Goal: Task Accomplishment & Management: Manage account settings

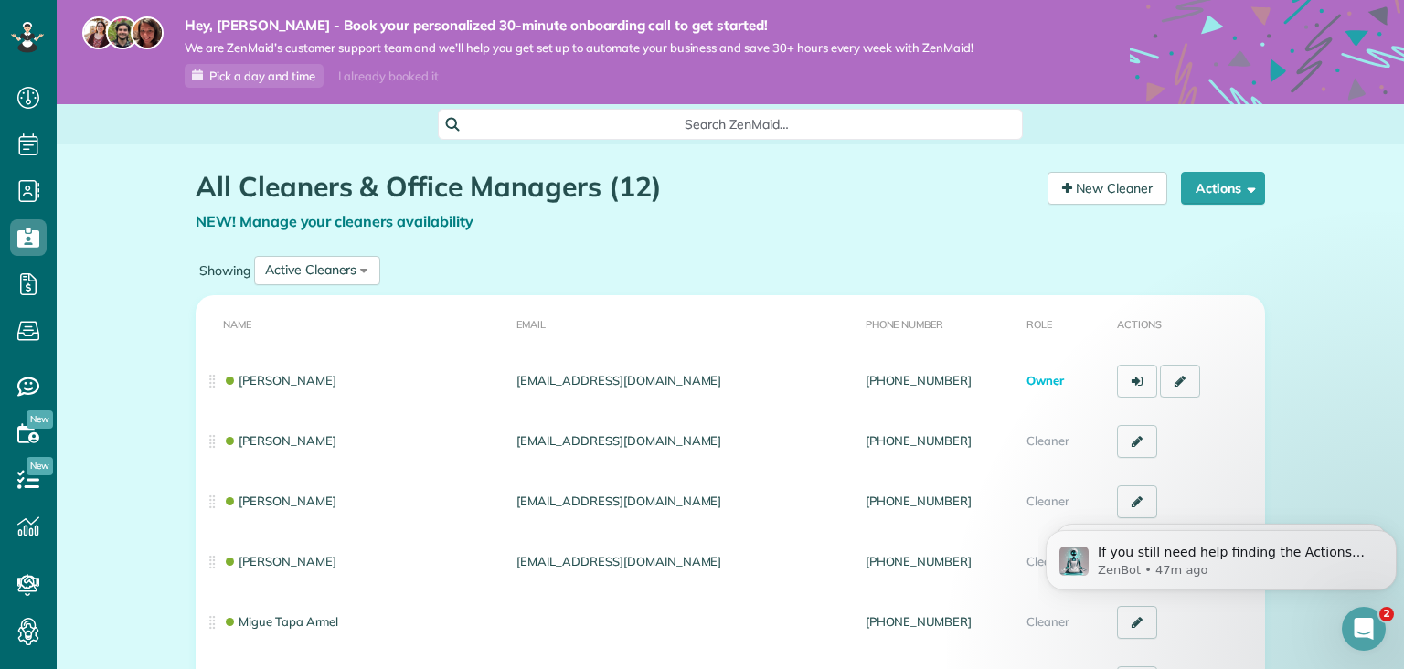
scroll to position [7, 7]
click at [1362, 633] on icon "Open Intercom Messenger" at bounding box center [1362, 627] width 30 height 30
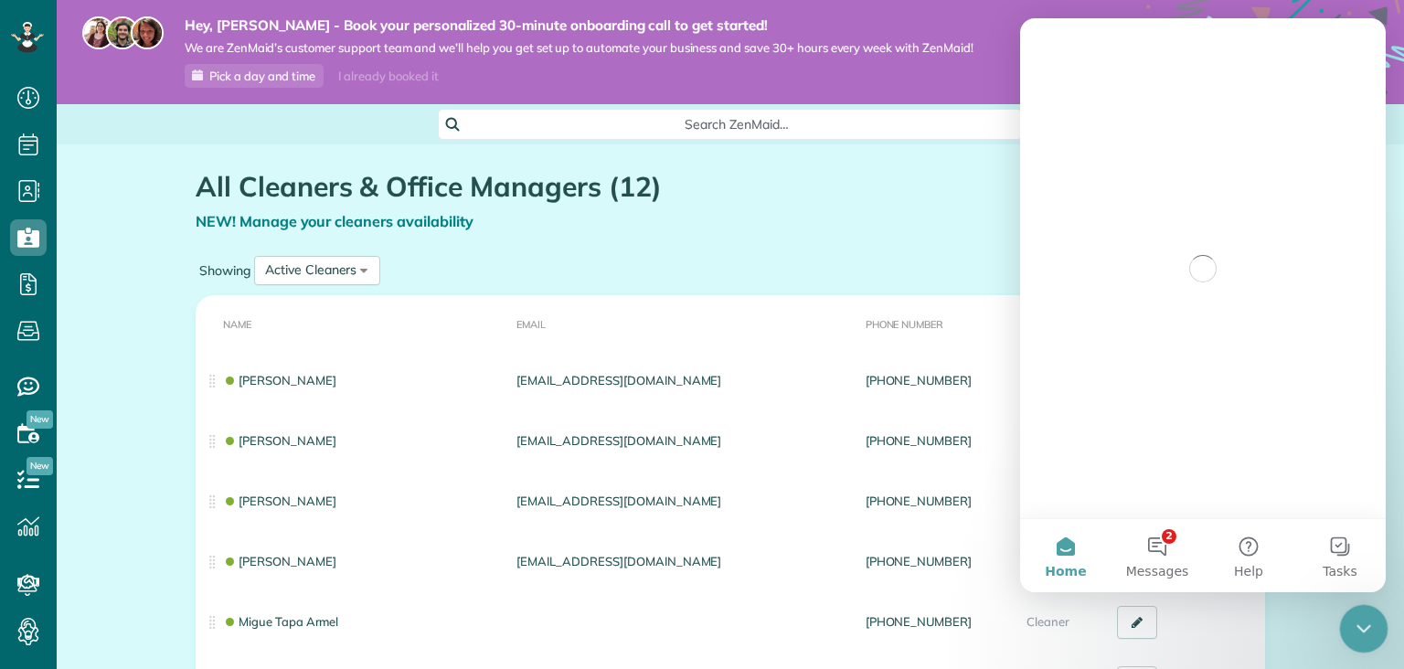
scroll to position [0, 0]
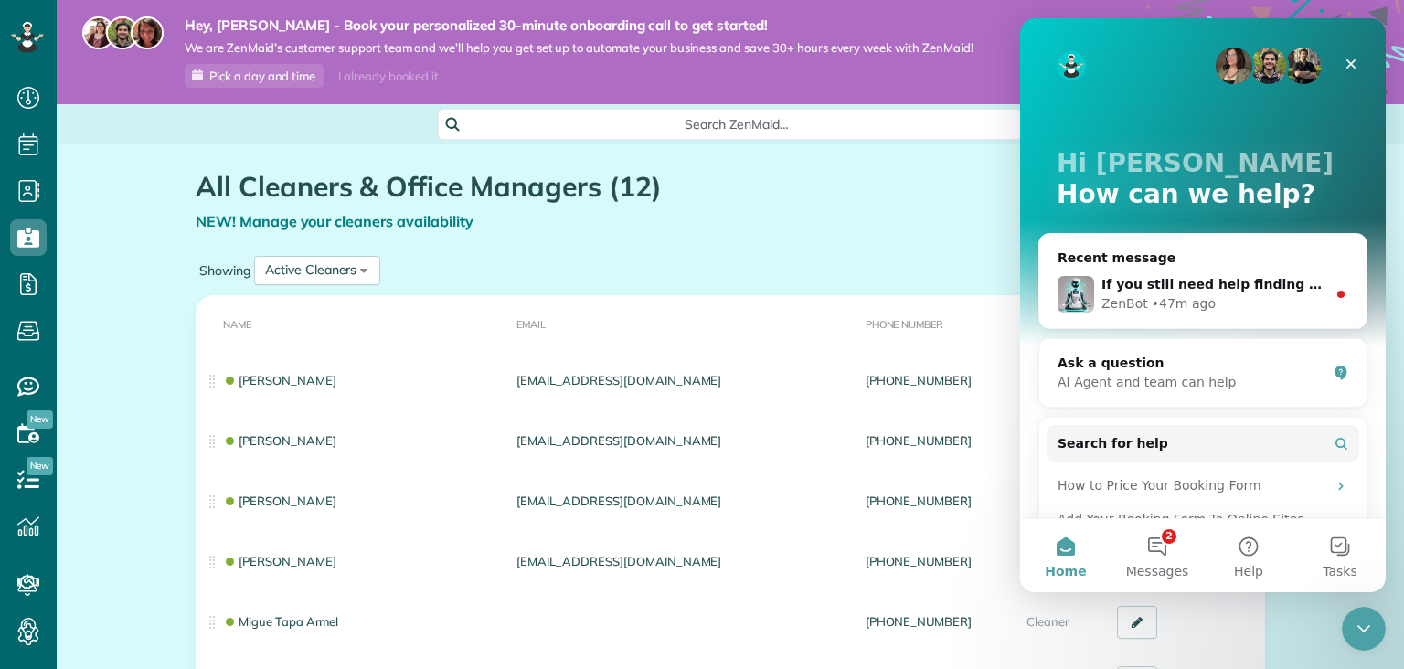
click at [878, 193] on h1 "All Cleaners & Office Managers (12)" at bounding box center [615, 187] width 838 height 30
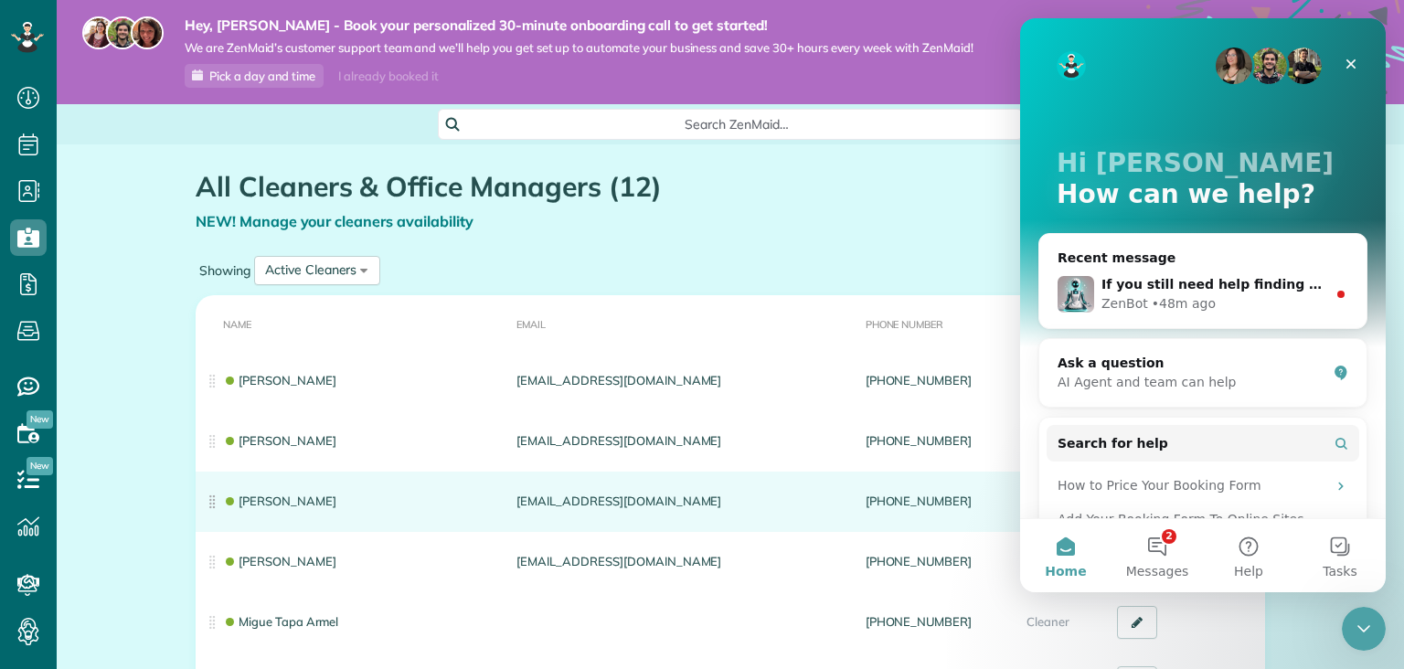
click at [376, 498] on td "Said Oumar" at bounding box center [353, 502] width 314 height 60
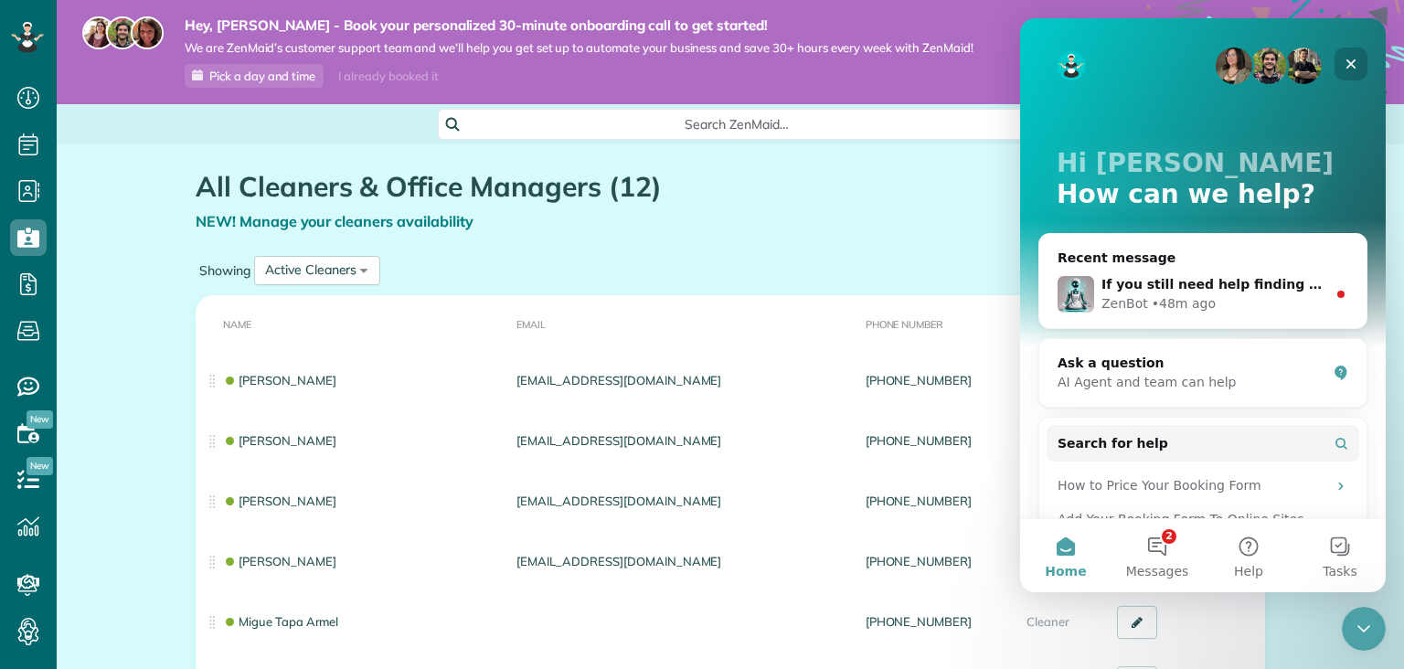
click at [1348, 64] on icon "Close" at bounding box center [1351, 64] width 15 height 15
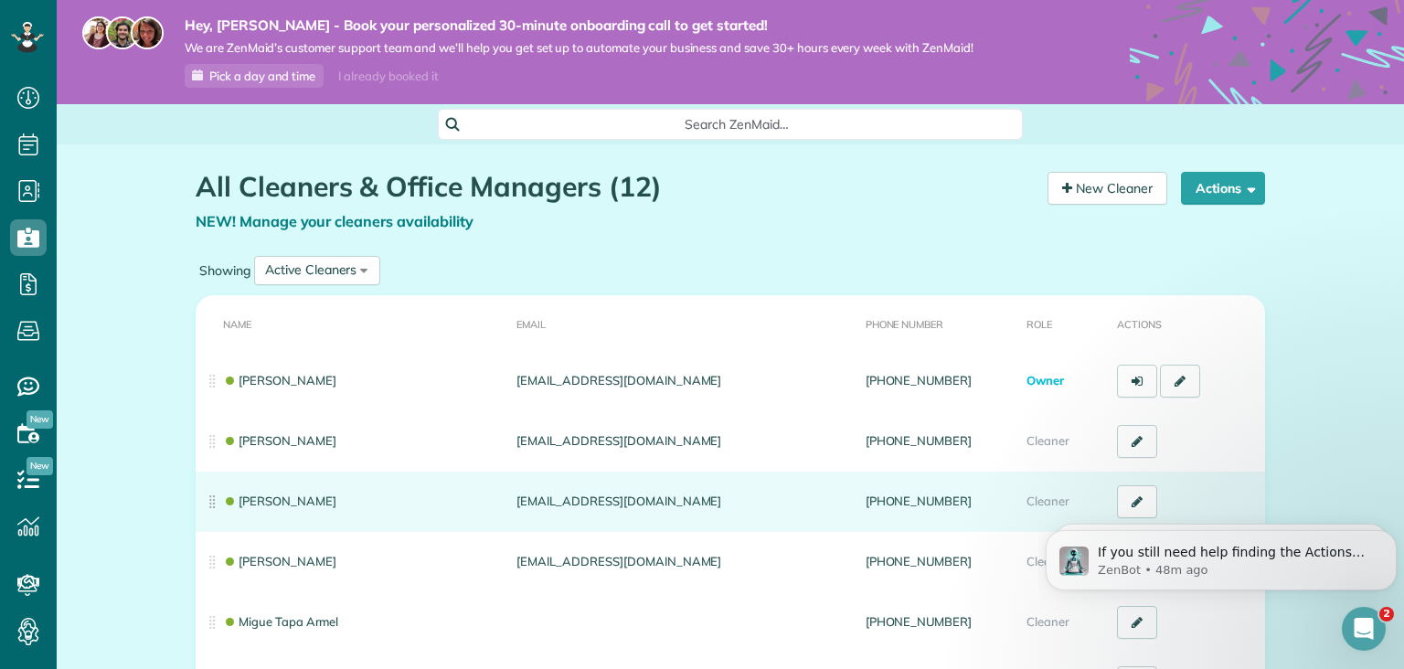
click at [316, 488] on td "Said Oumar" at bounding box center [353, 502] width 314 height 60
click at [312, 500] on td "Said Oumar" at bounding box center [353, 502] width 314 height 60
click at [298, 514] on td "Said Oumar" at bounding box center [353, 502] width 314 height 60
click at [293, 500] on link "Said Oumar" at bounding box center [279, 501] width 113 height 15
click at [299, 501] on link "Said Oumar" at bounding box center [279, 501] width 113 height 15
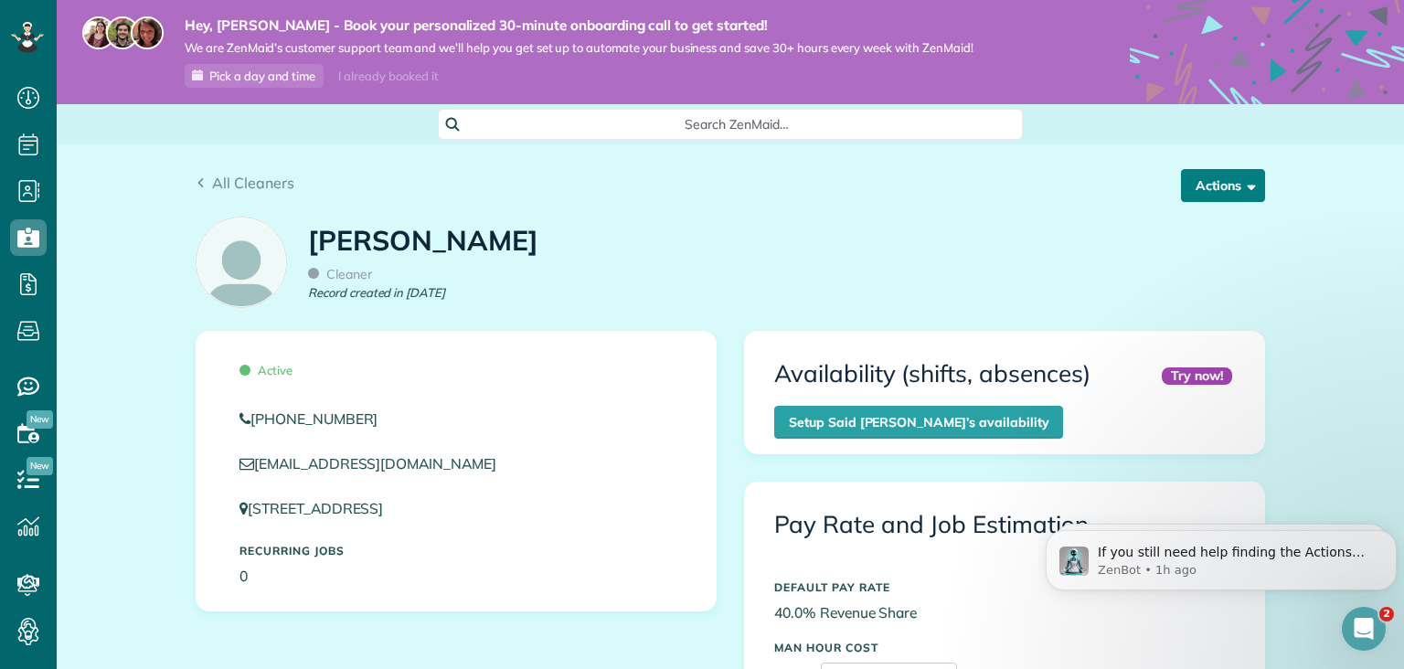
click at [1252, 186] on span "button" at bounding box center [1248, 185] width 14 height 14
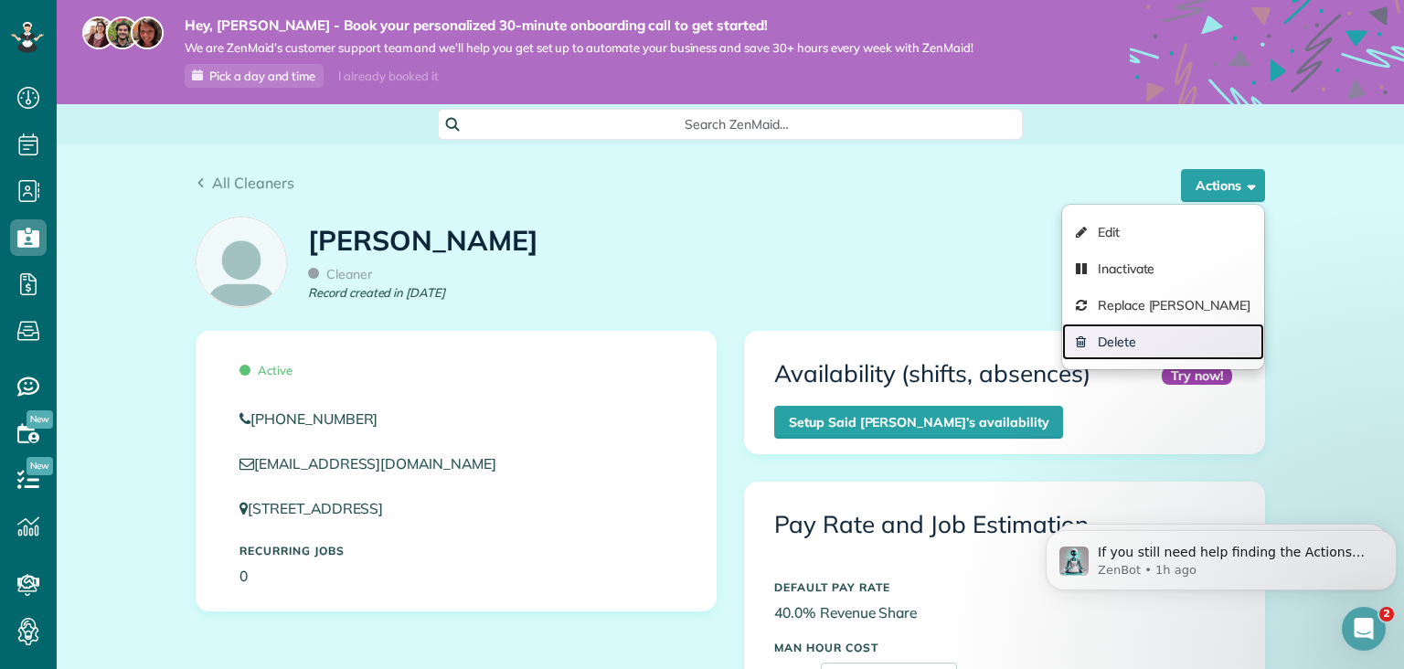
click at [1134, 342] on link "Delete" at bounding box center [1163, 342] width 202 height 37
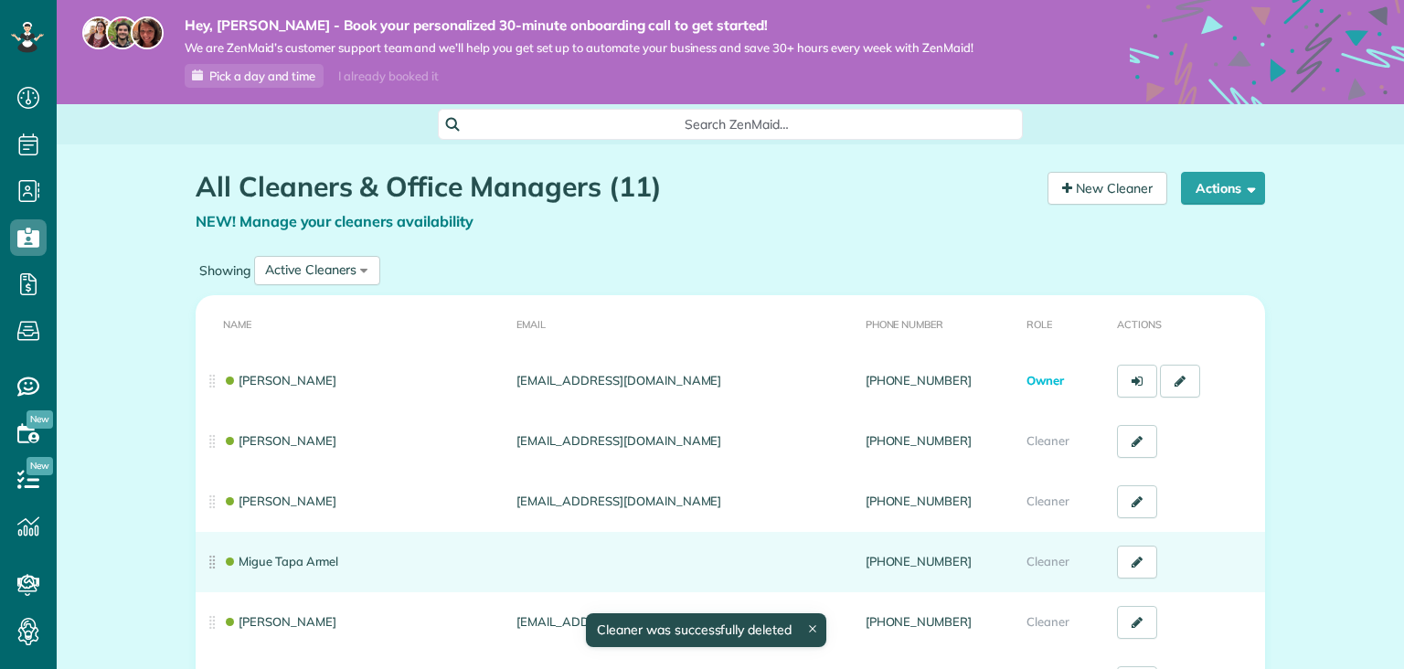
scroll to position [7, 7]
click at [285, 553] on td "Migue Tapa Armel" at bounding box center [353, 562] width 314 height 60
click at [347, 557] on td "Migue Tapa Armel" at bounding box center [353, 562] width 314 height 60
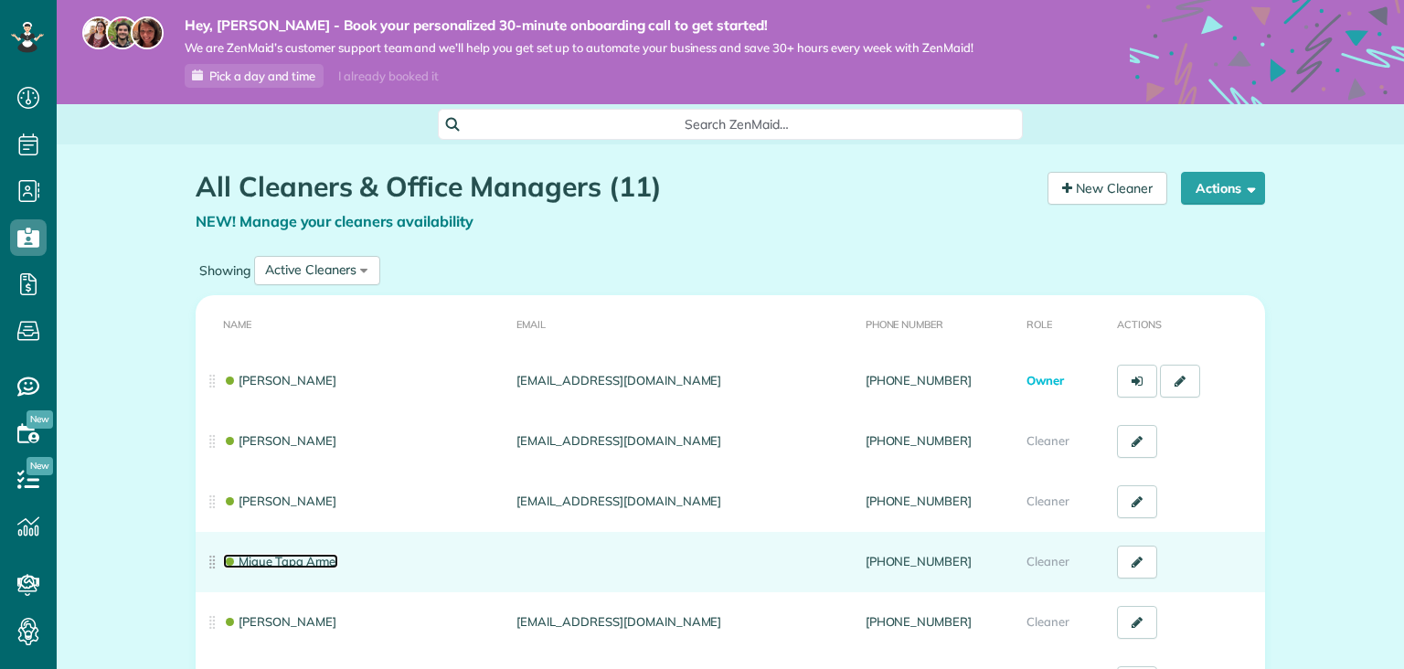
click at [270, 565] on link "Migue Tapa Armel" at bounding box center [280, 561] width 115 height 15
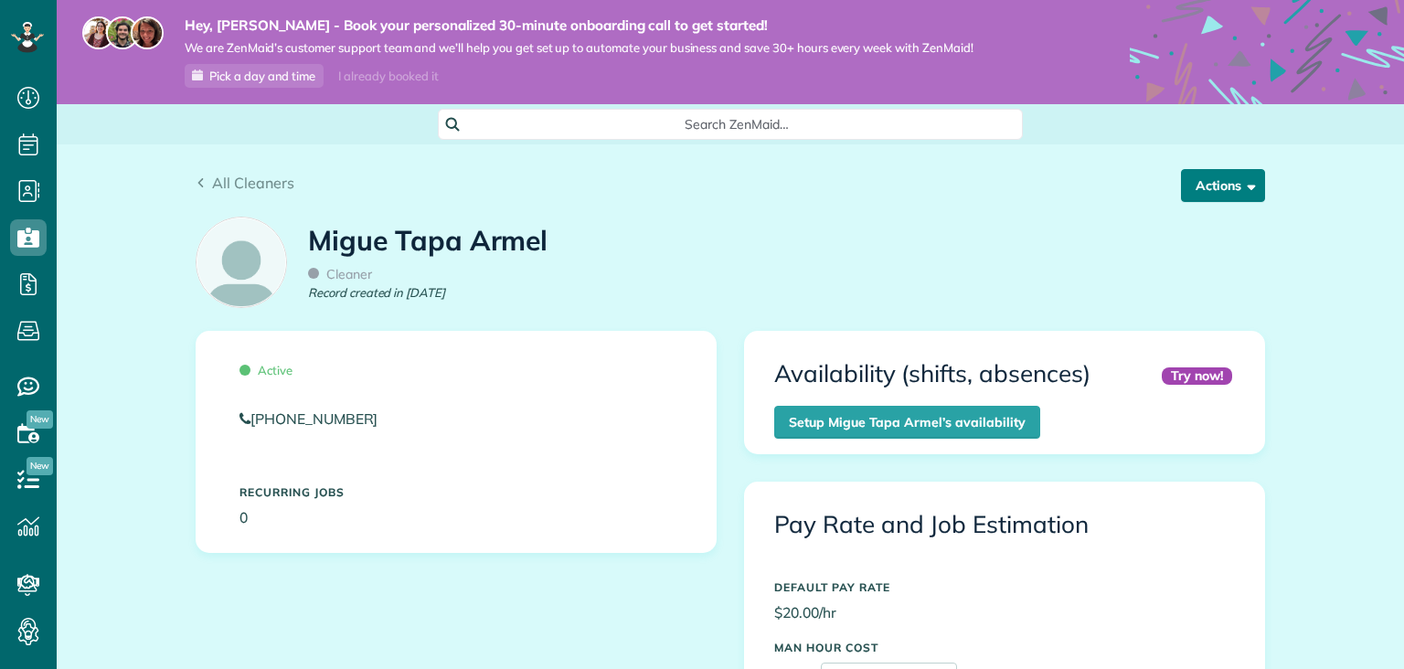
scroll to position [331, 0]
click at [1260, 189] on button "Actions" at bounding box center [1223, 185] width 84 height 33
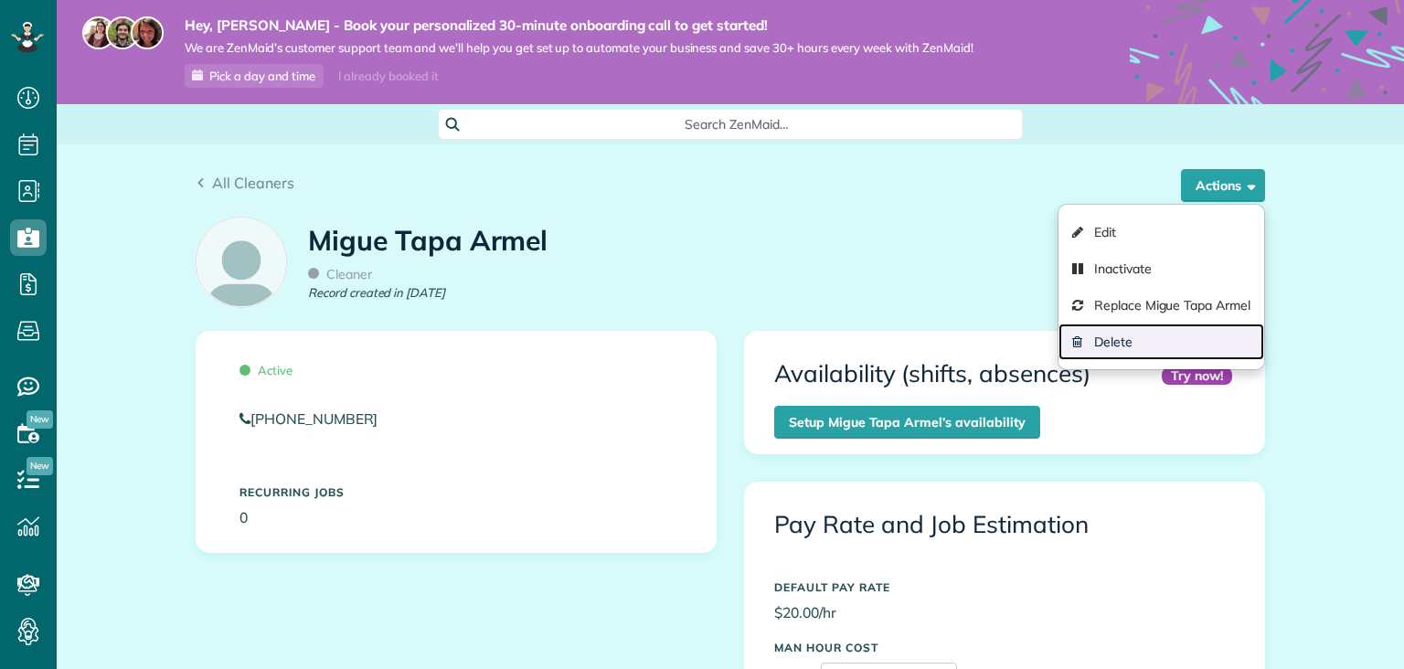
click at [1119, 341] on link "Delete" at bounding box center [1162, 342] width 206 height 37
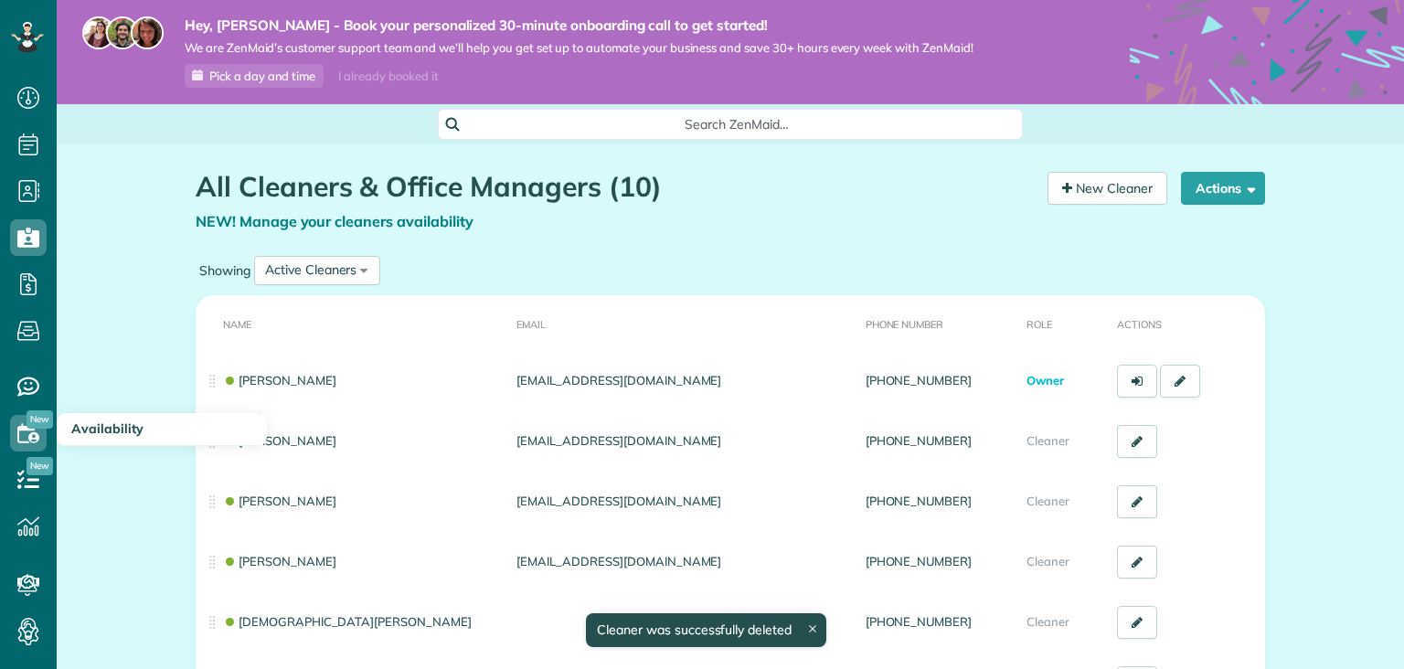
scroll to position [7, 7]
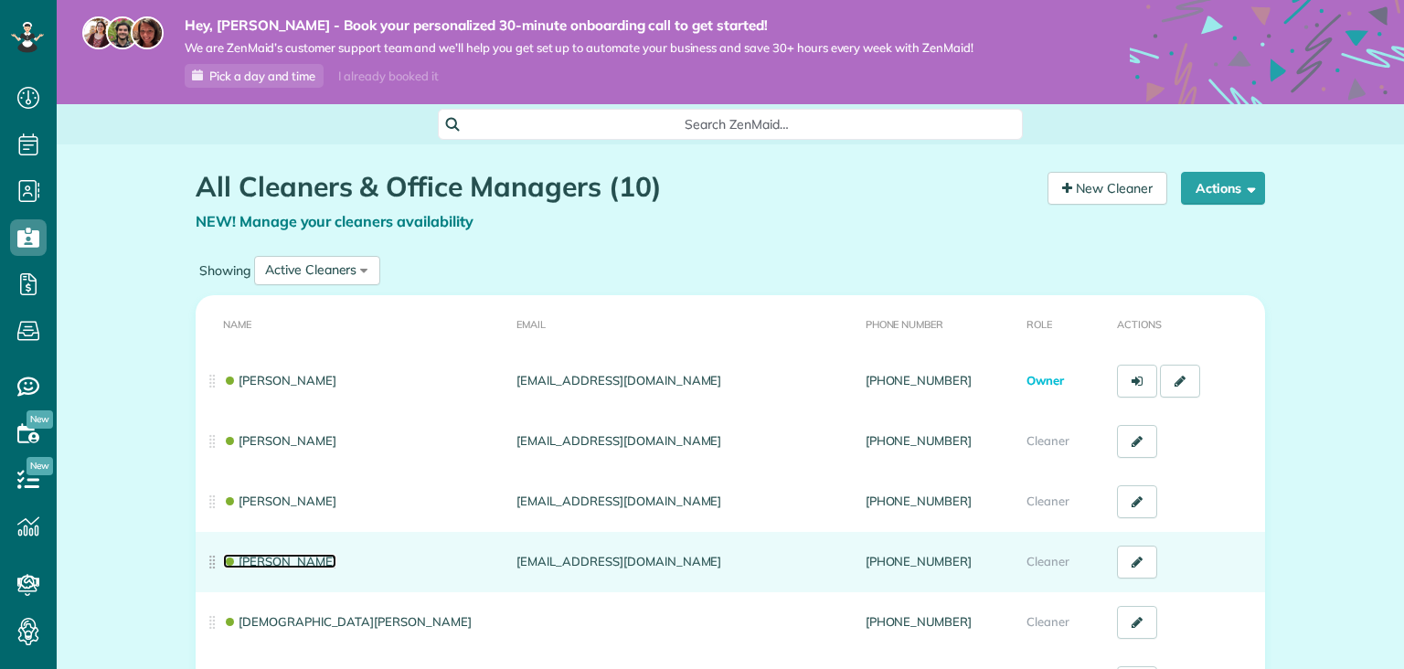
click at [298, 564] on link "[PERSON_NAME]" at bounding box center [279, 561] width 113 height 15
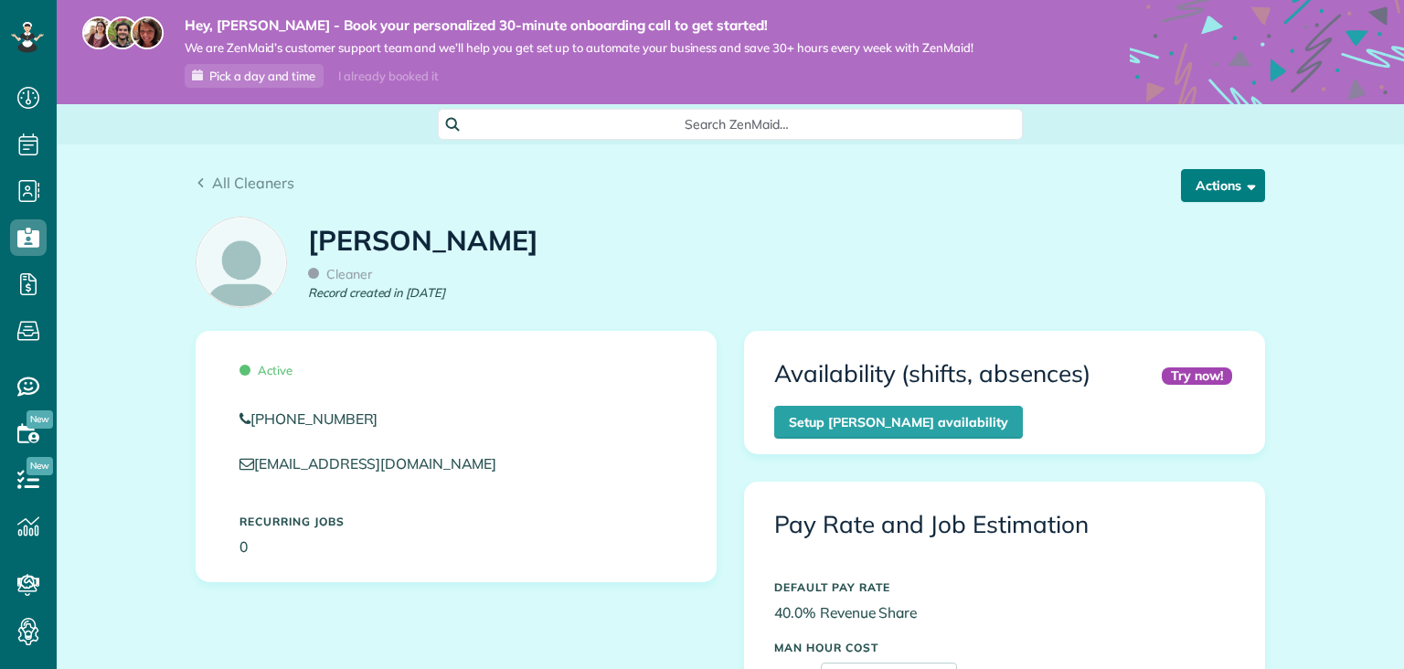
scroll to position [331, 0]
click at [1251, 186] on span "button" at bounding box center [1248, 185] width 14 height 14
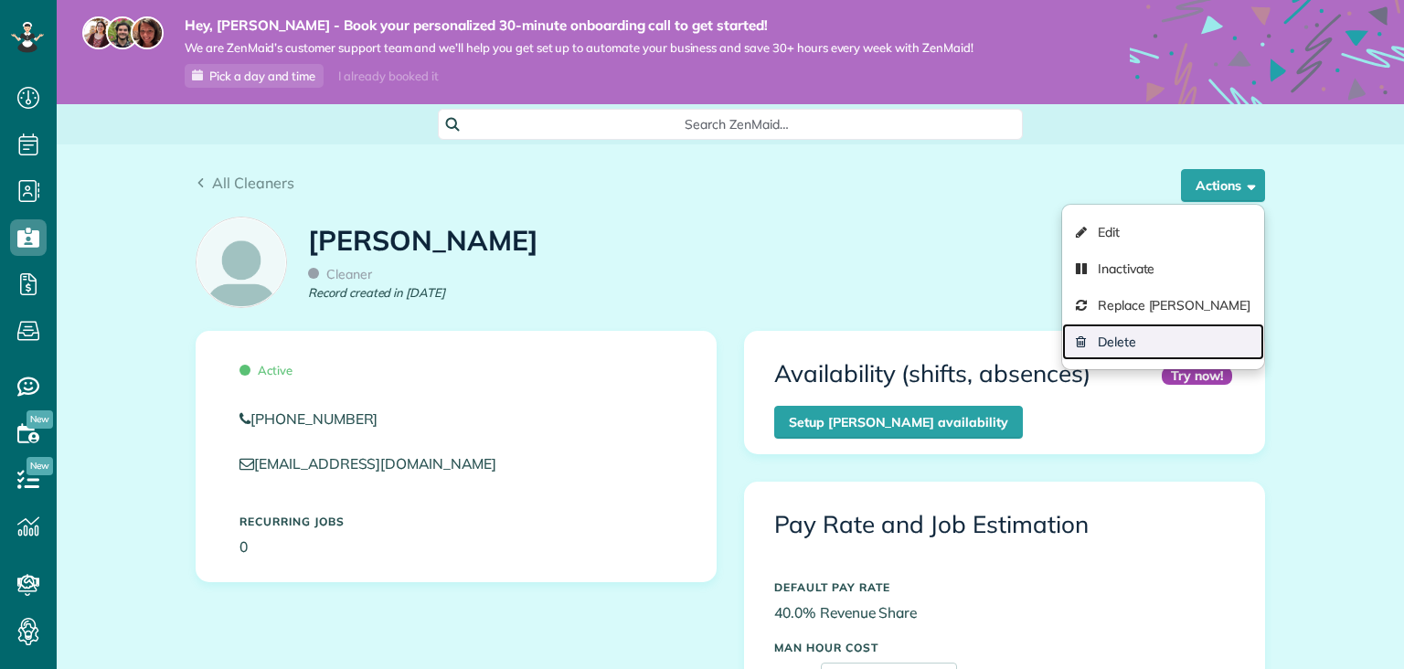
click at [1142, 331] on link "Delete" at bounding box center [1163, 342] width 202 height 37
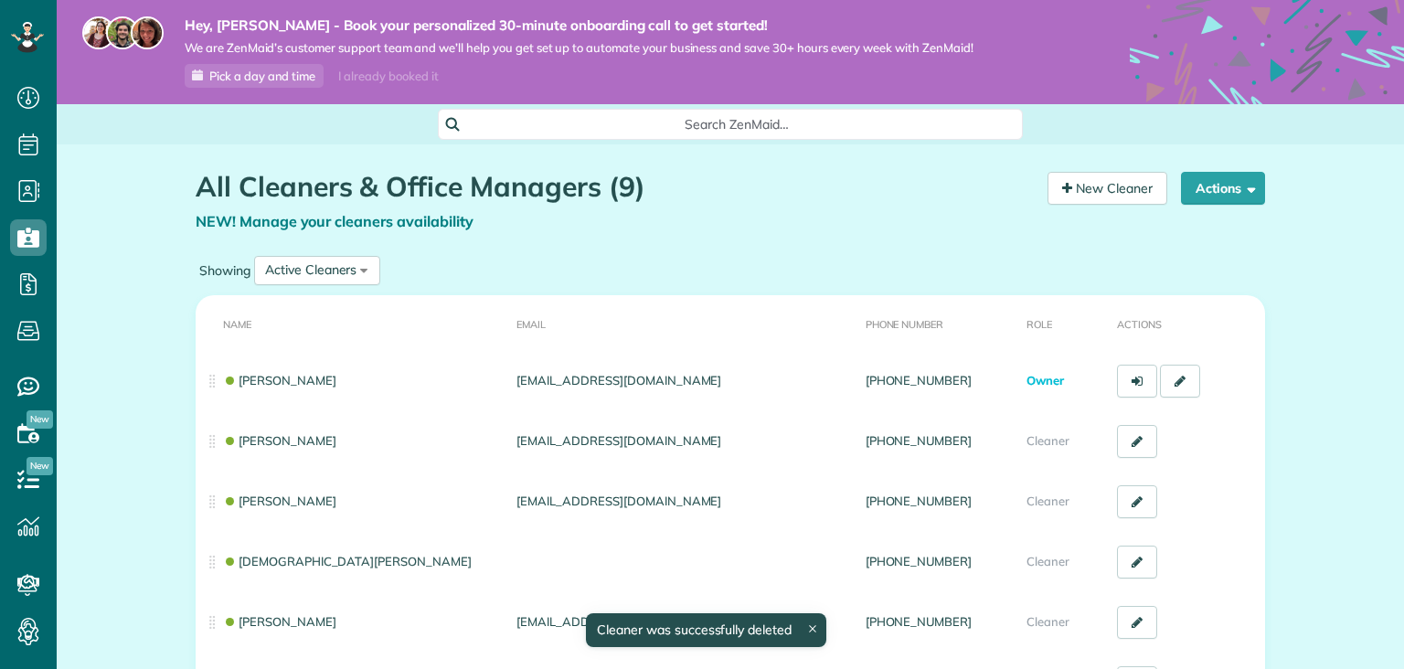
scroll to position [7, 7]
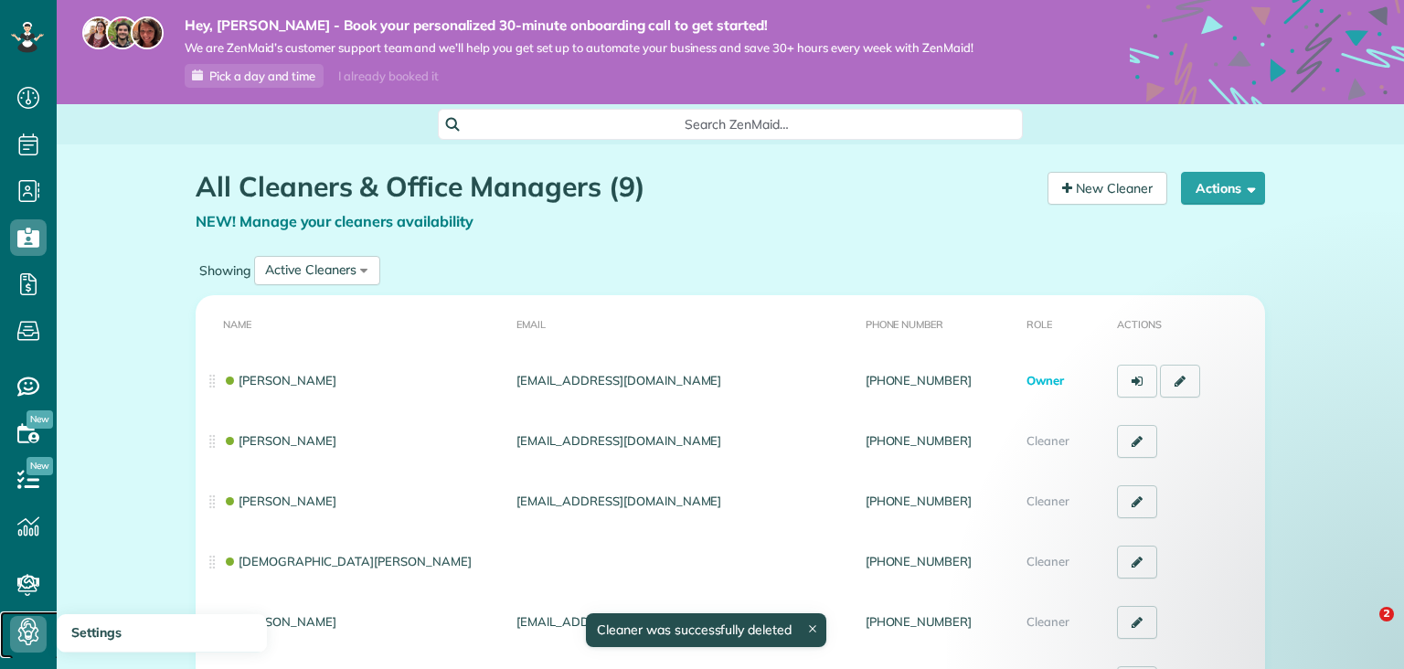
click at [27, 633] on icon at bounding box center [28, 634] width 37 height 37
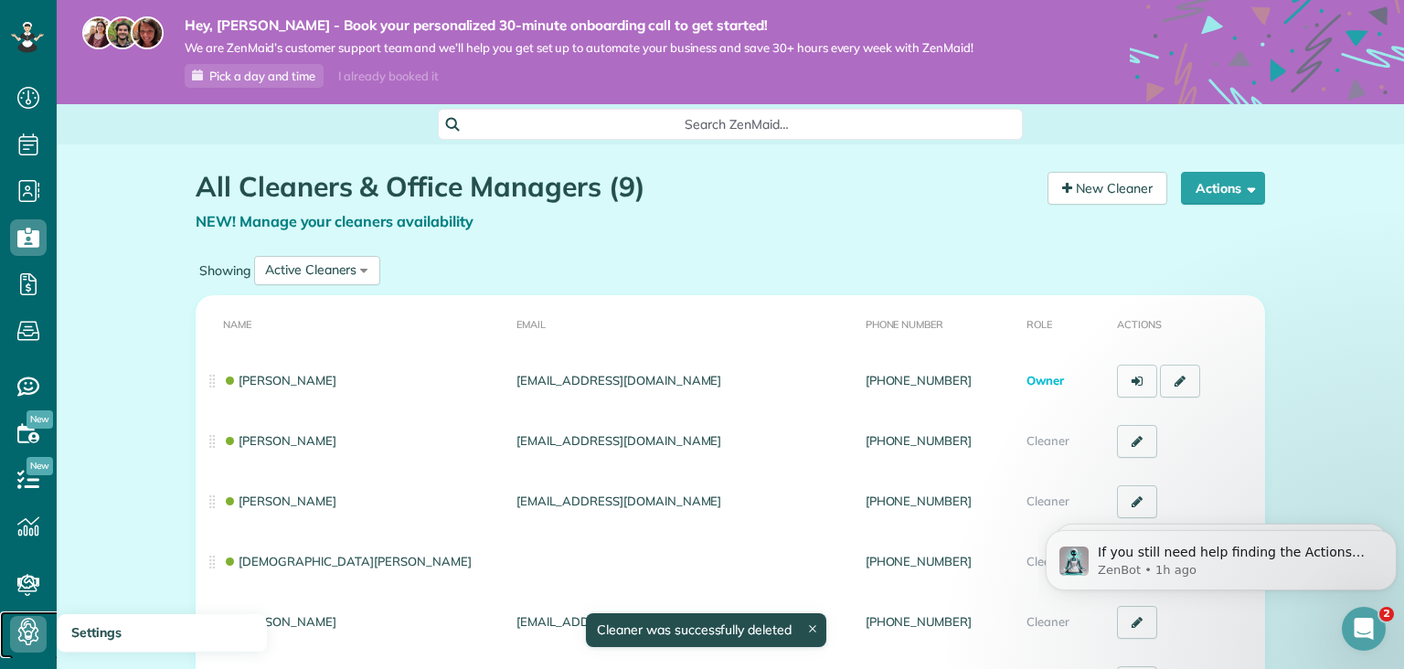
scroll to position [0, 0]
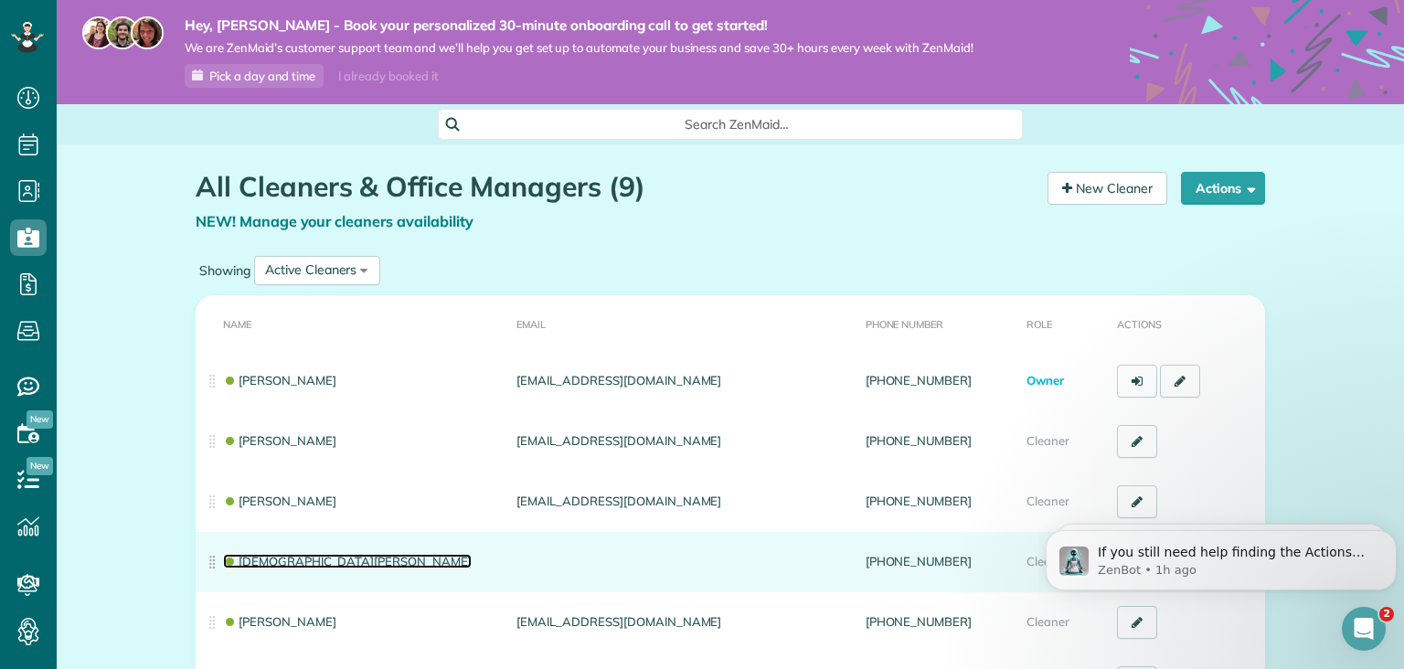
click at [316, 559] on link "[DEMOGRAPHIC_DATA][PERSON_NAME]" at bounding box center [347, 561] width 249 height 15
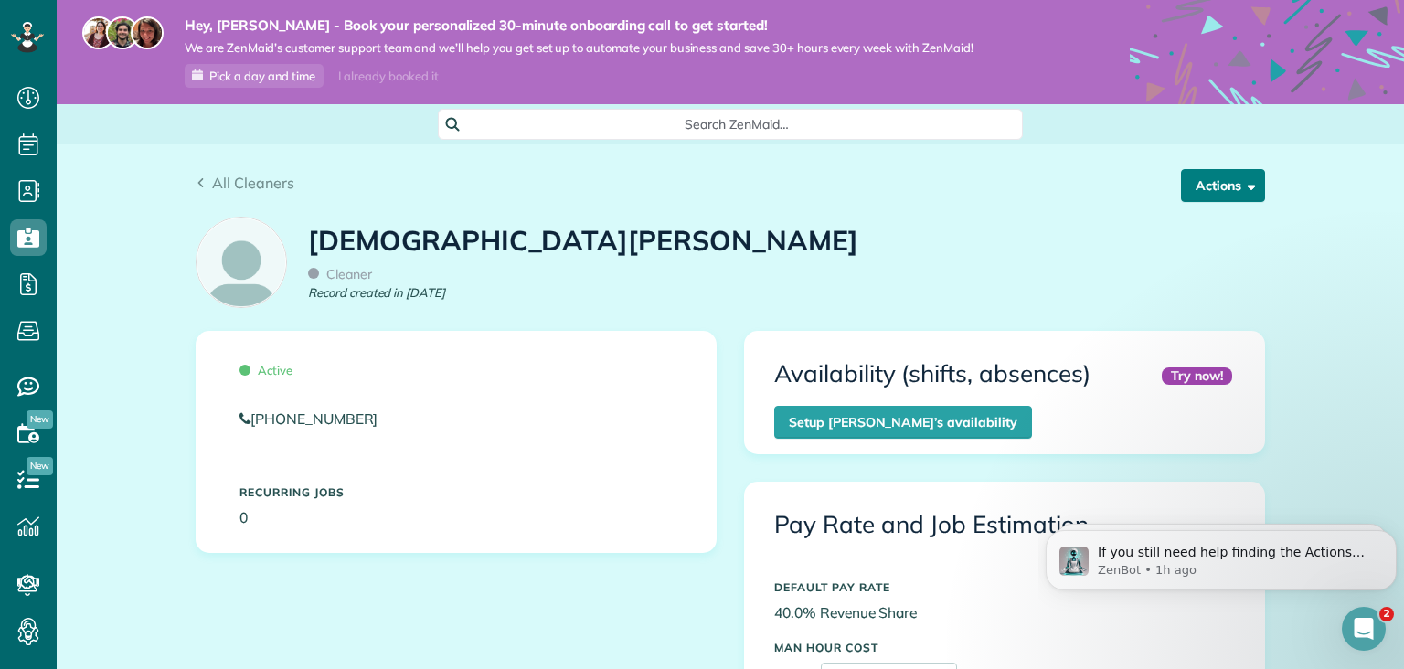
click at [1255, 197] on button "Actions" at bounding box center [1223, 185] width 84 height 33
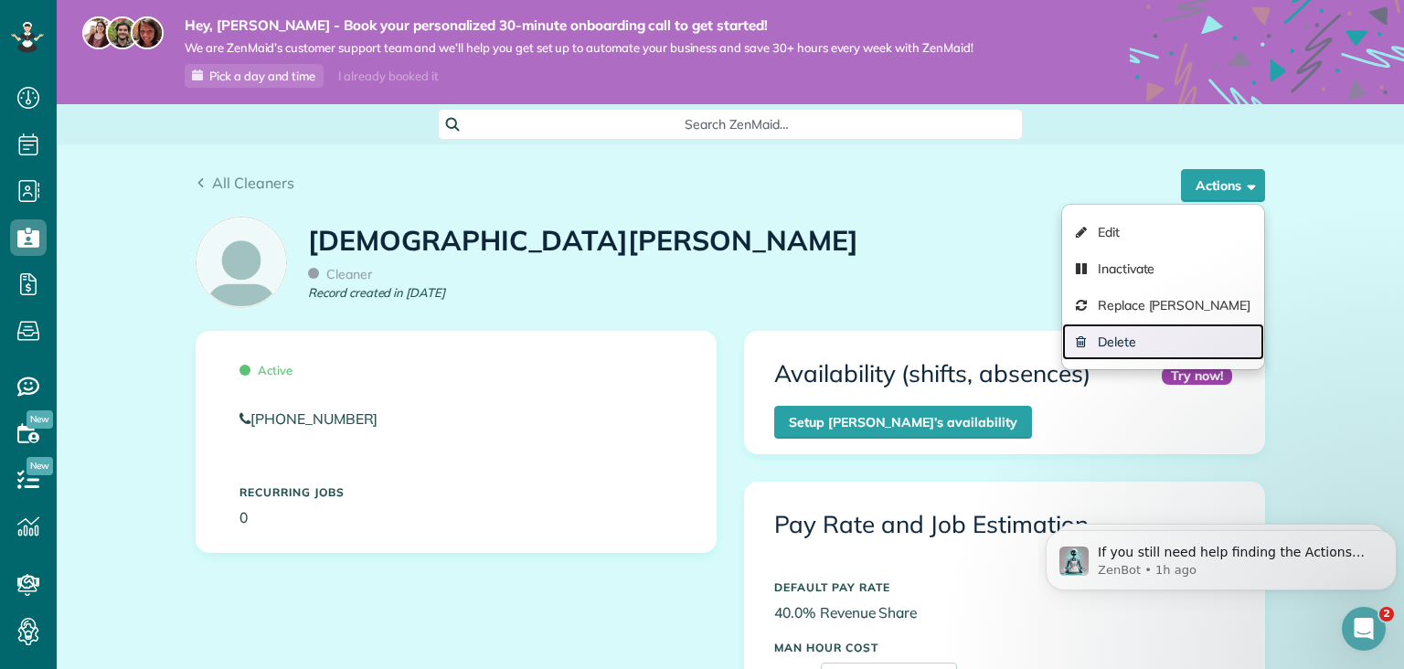
click at [1106, 346] on link "Delete" at bounding box center [1163, 342] width 202 height 37
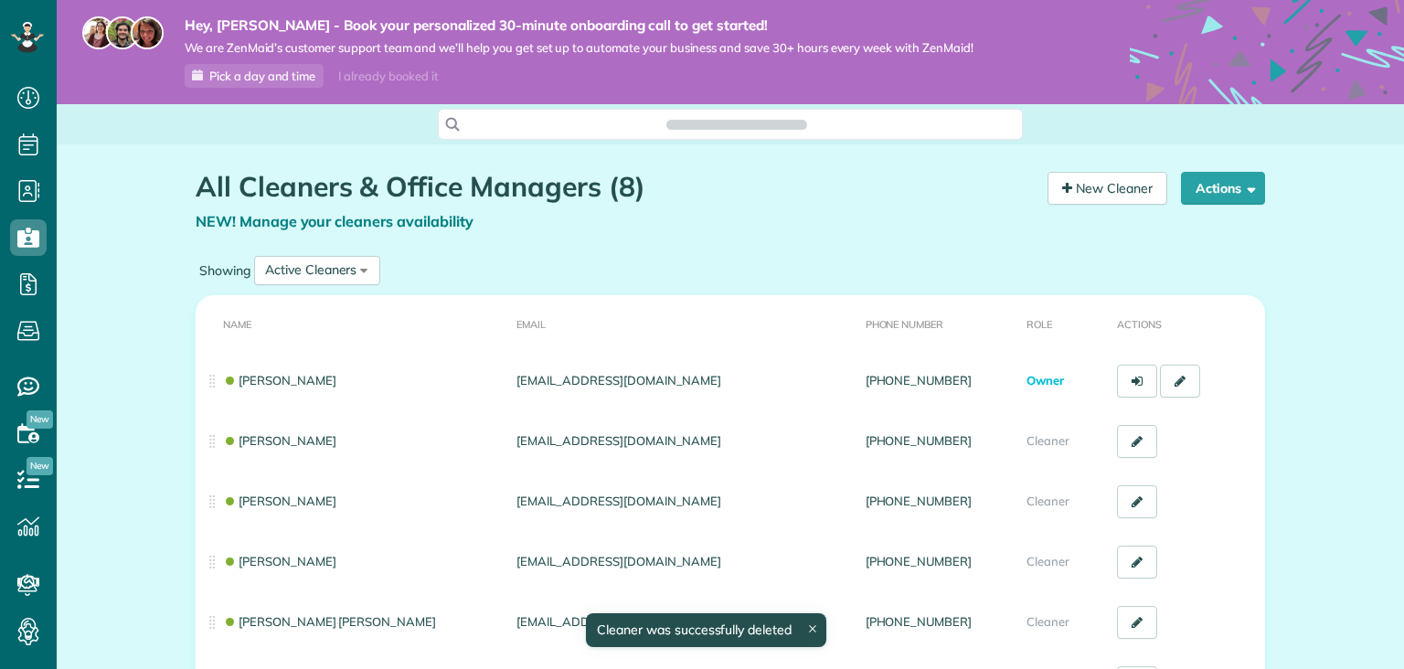
click at [283, 498] on link "[PERSON_NAME]" at bounding box center [279, 501] width 113 height 15
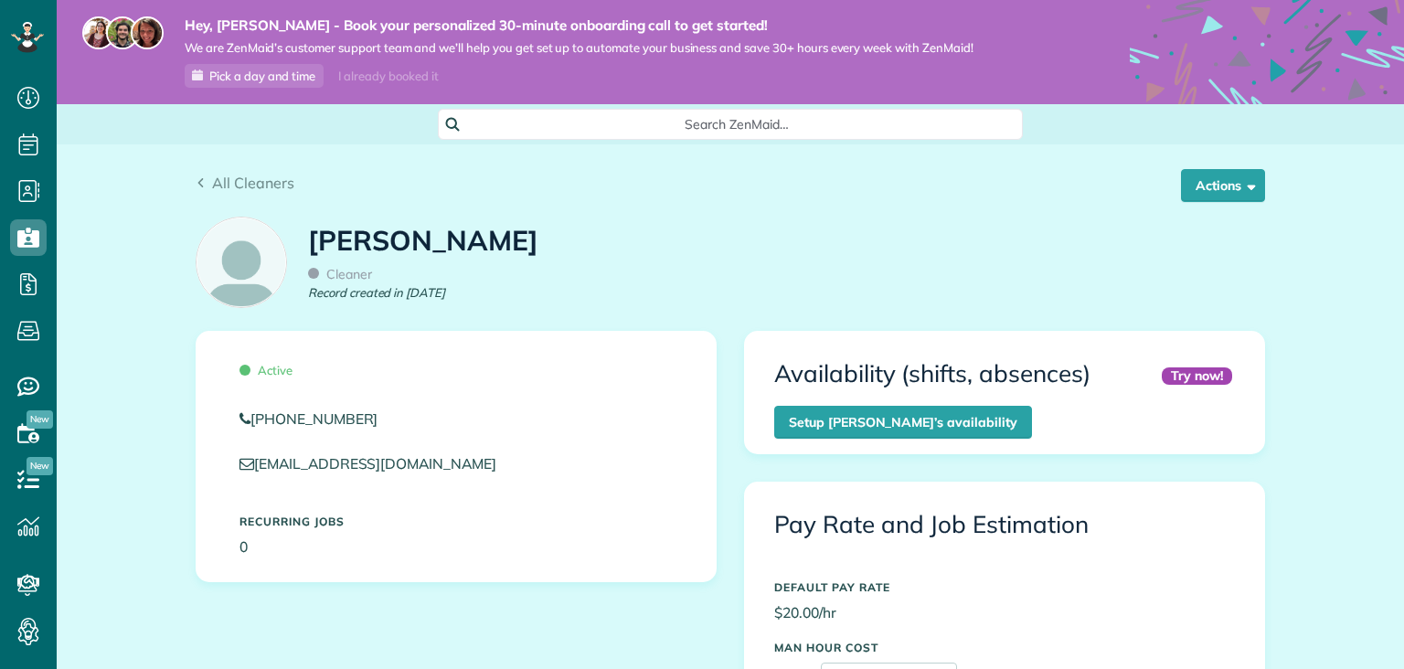
click at [1255, 184] on span "button" at bounding box center [1248, 185] width 14 height 14
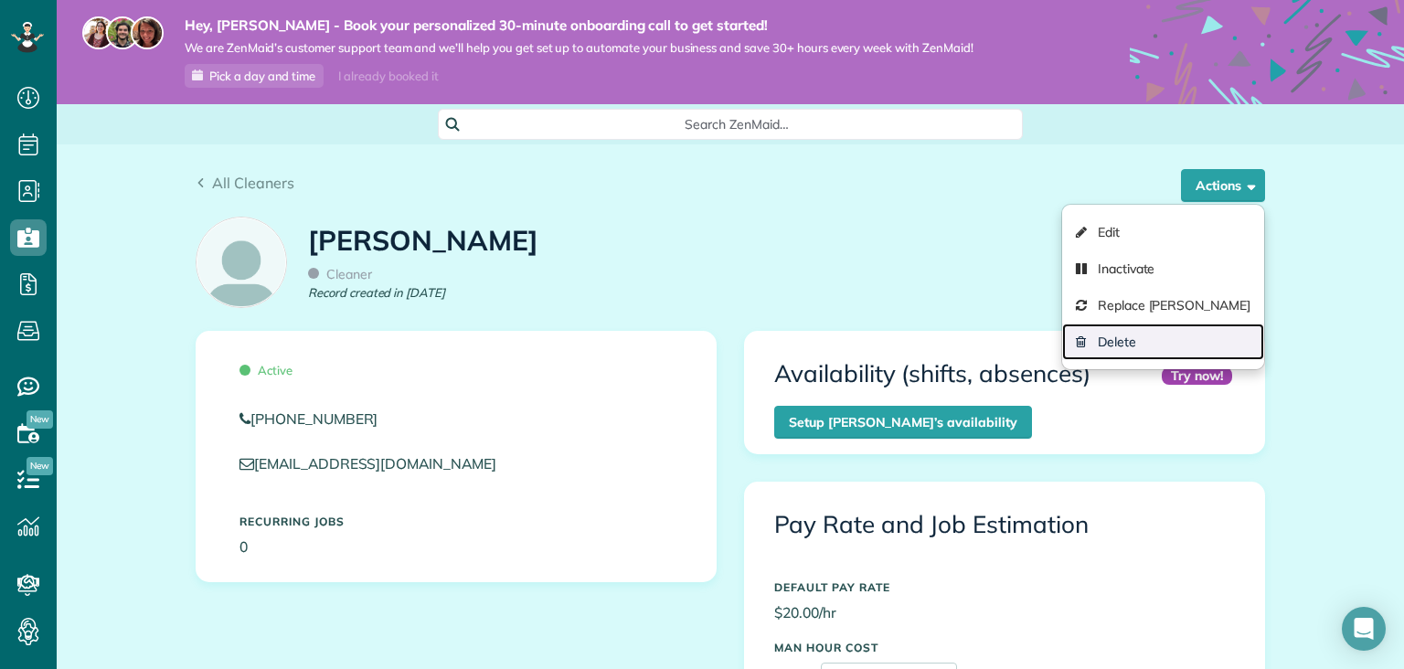
click at [1115, 346] on link "Delete" at bounding box center [1163, 342] width 202 height 37
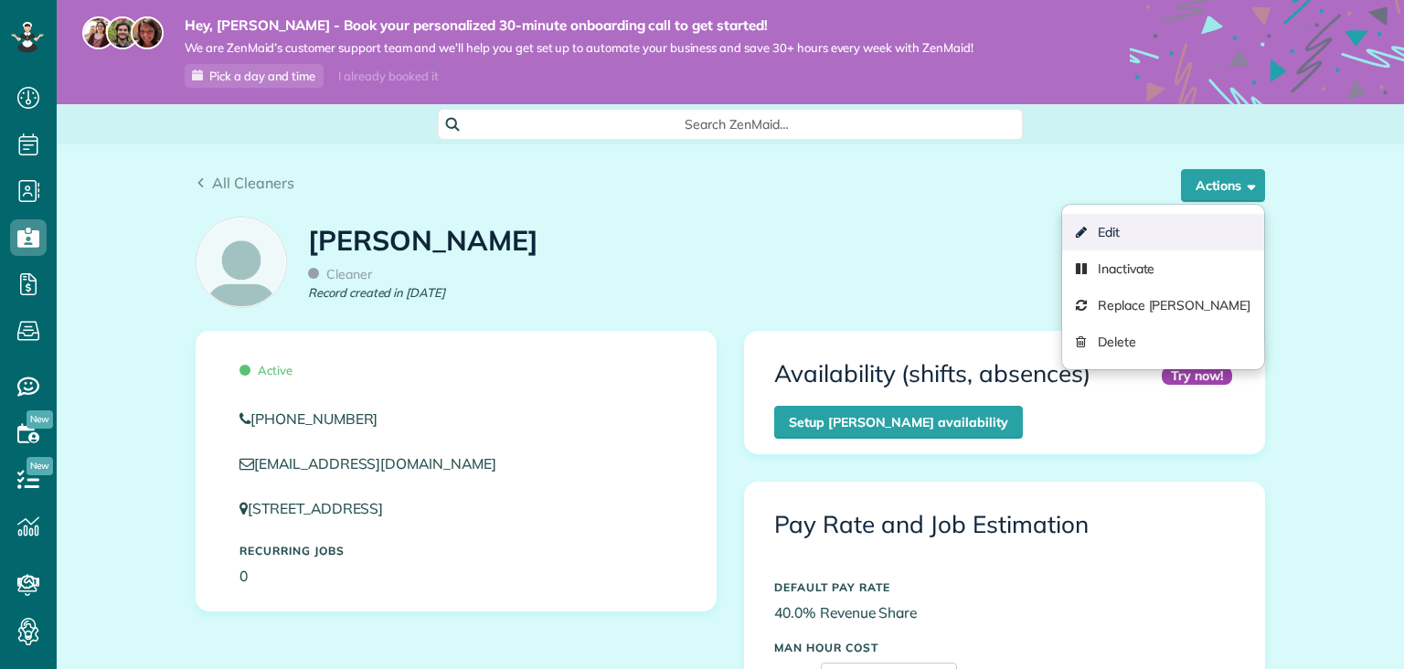
scroll to position [331, 0]
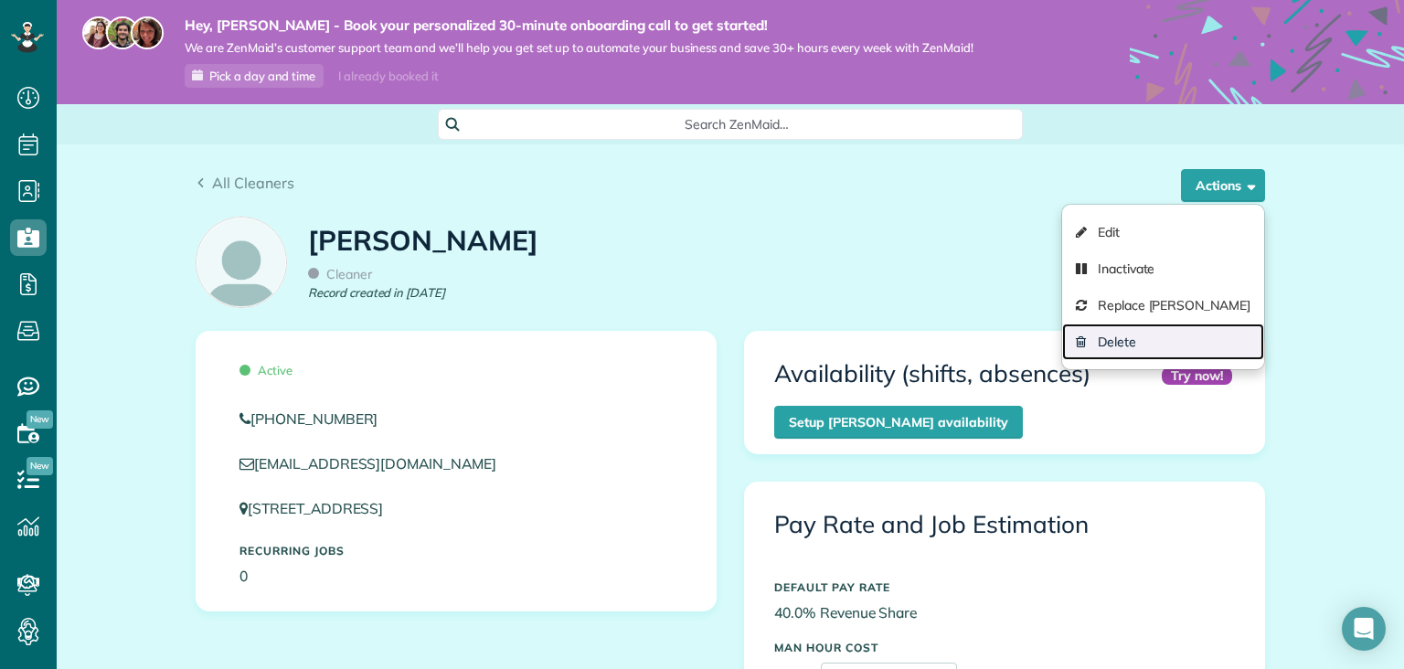
click at [1070, 334] on link "Delete" at bounding box center [1163, 342] width 202 height 37
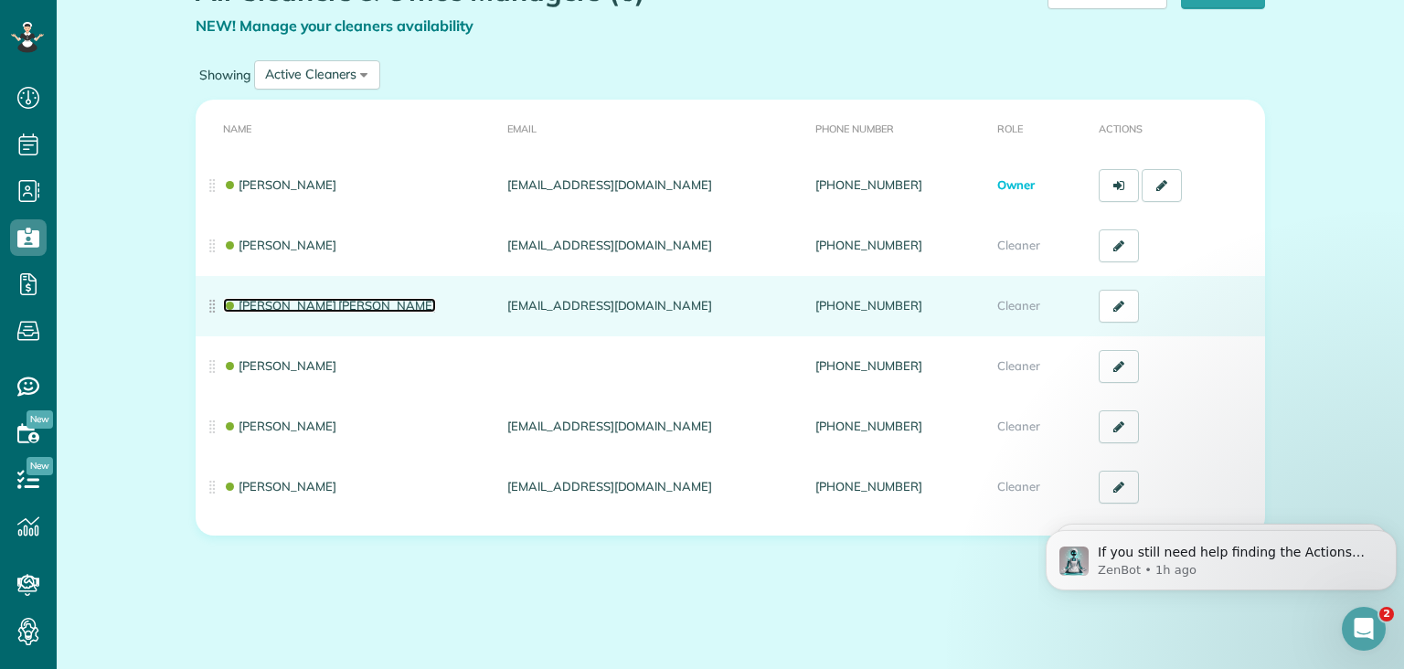
click at [318, 305] on link "Lula Hassan Aden" at bounding box center [329, 305] width 213 height 15
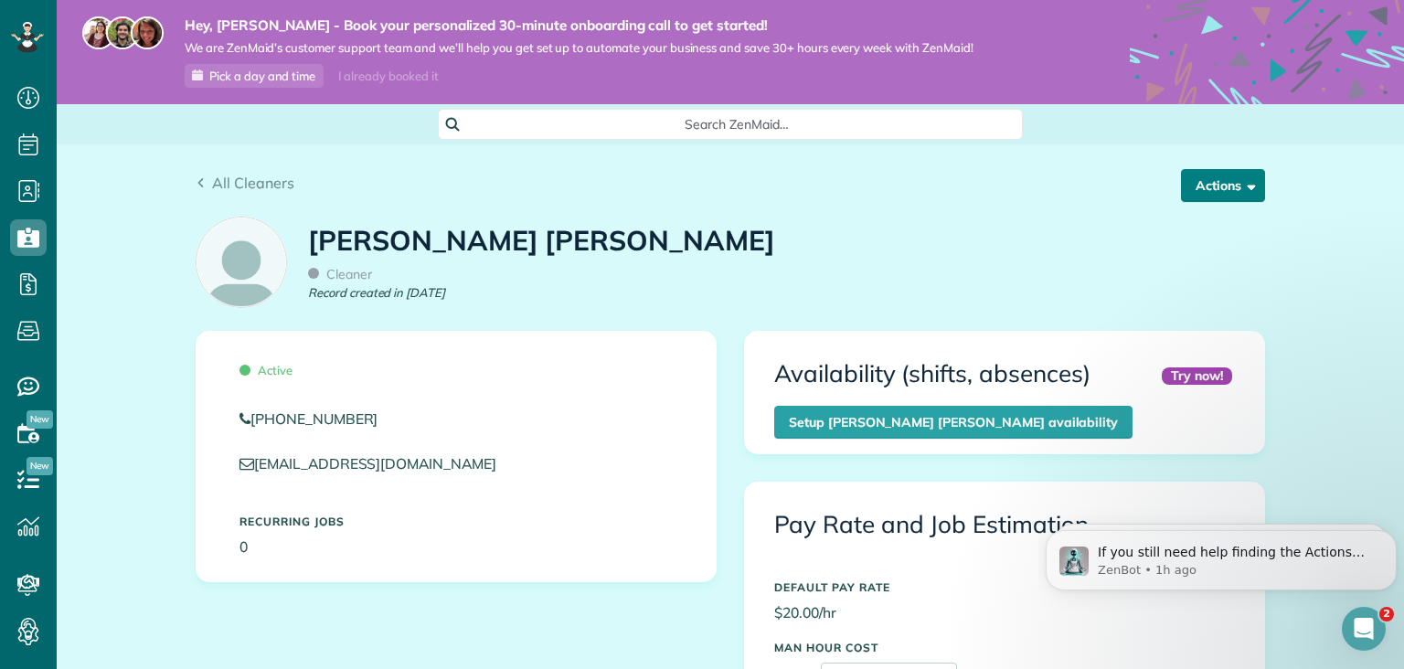
click at [1252, 187] on span "button" at bounding box center [1248, 185] width 14 height 14
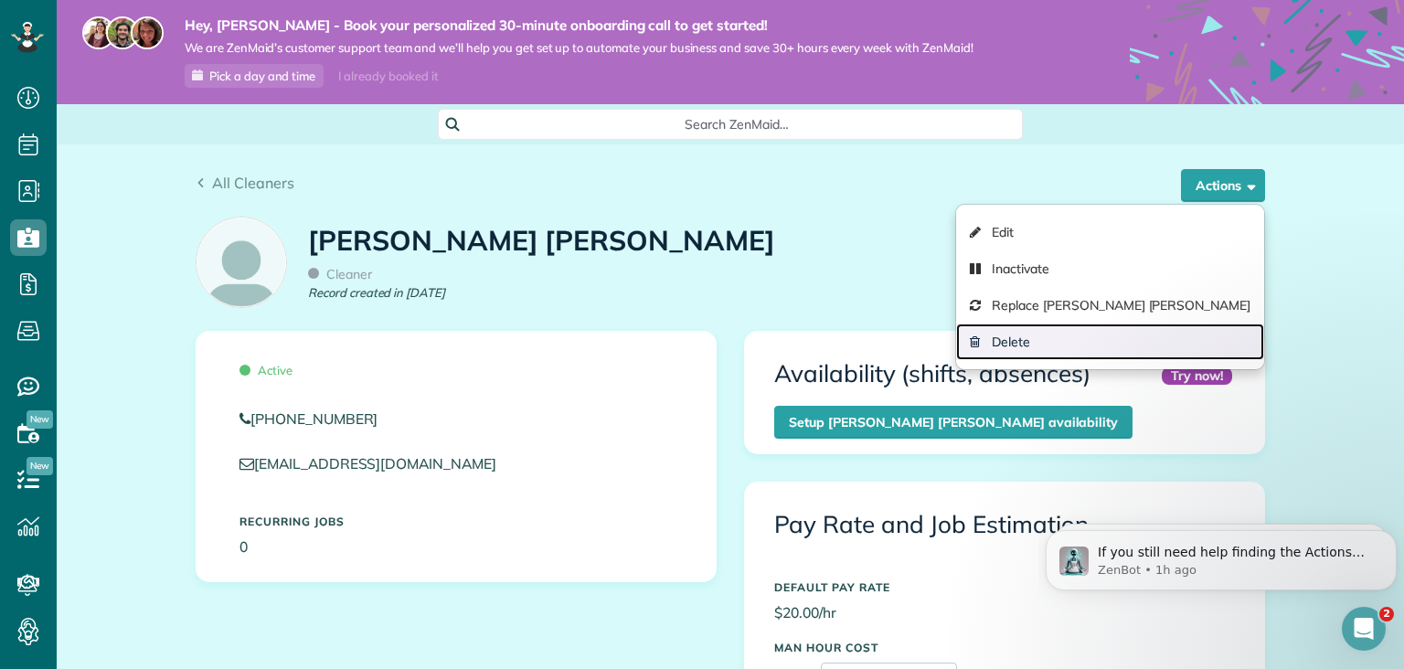
click at [1123, 334] on link "Delete" at bounding box center [1110, 342] width 308 height 37
click at [766, 397] on div "Try now! Availability (shifts, absences) Setup Lula Hassan Aden’s availability" at bounding box center [1005, 392] width 488 height 92
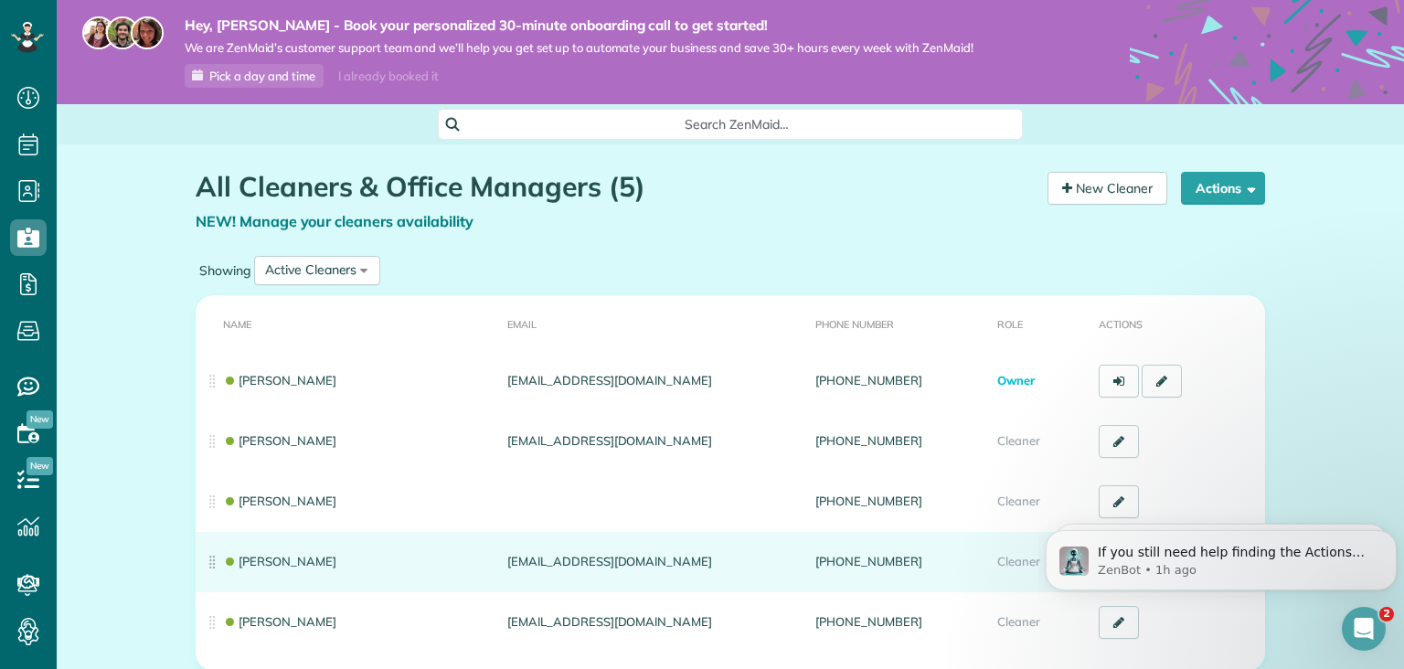
click at [351, 555] on body "Dashboard Scheduling Calendar View List View Dispatch View - Weekly scheduling …" at bounding box center [702, 334] width 1404 height 669
click at [359, 548] on td "[PERSON_NAME]" at bounding box center [348, 562] width 304 height 60
click at [355, 565] on td "[PERSON_NAME]" at bounding box center [348, 562] width 304 height 60
click at [336, 568] on link "[PERSON_NAME]" at bounding box center [279, 561] width 113 height 15
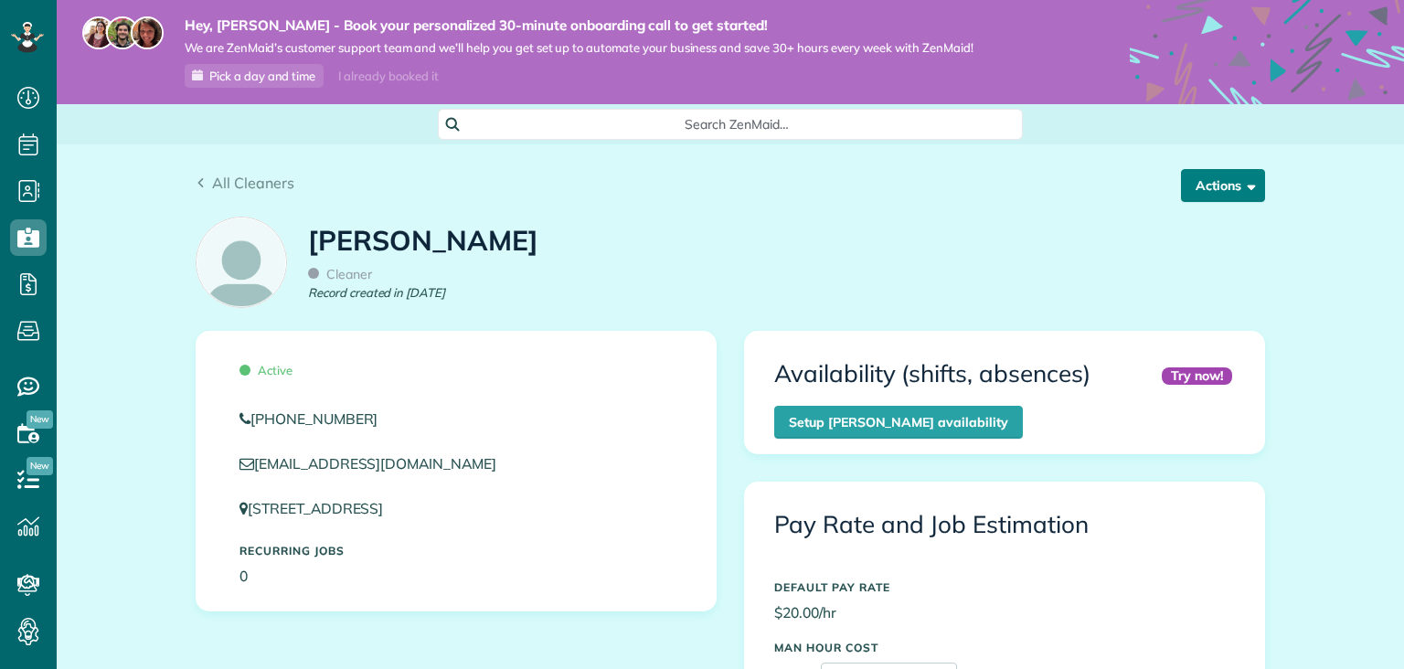
scroll to position [331, 0]
click at [1261, 188] on button "Actions" at bounding box center [1223, 185] width 84 height 33
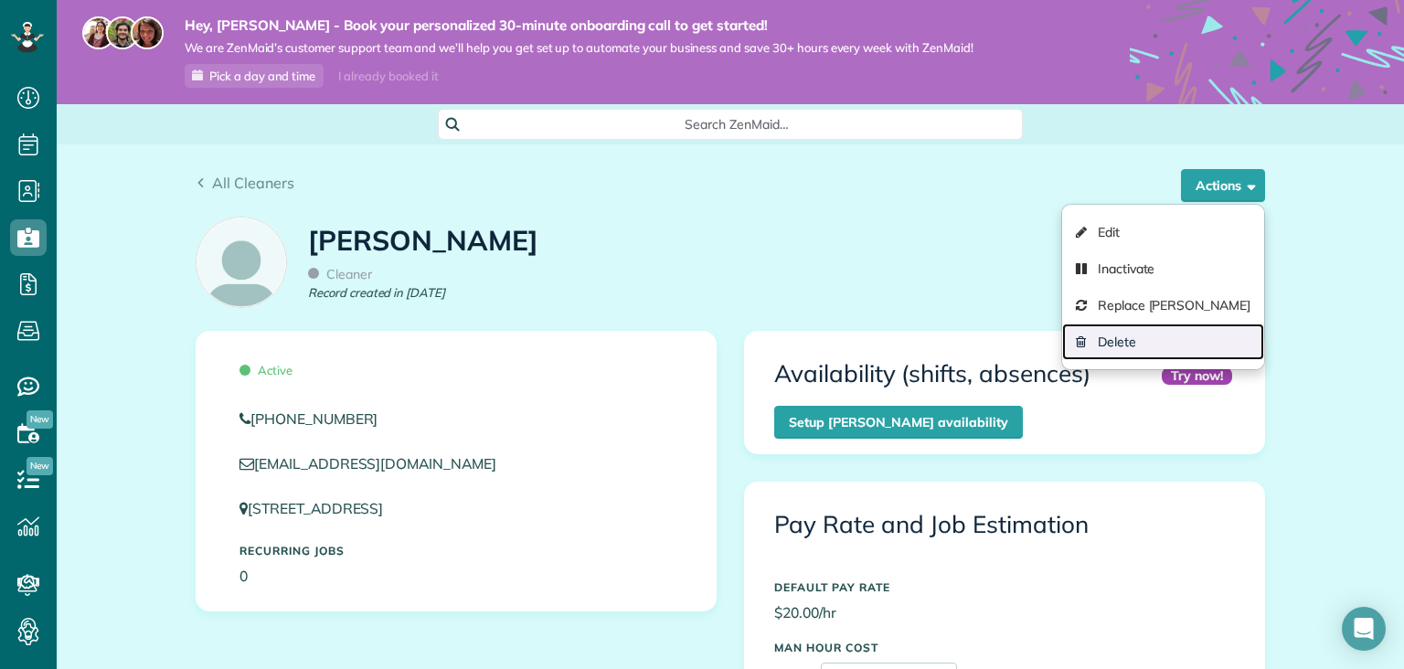
click at [1115, 339] on link "Delete" at bounding box center [1163, 342] width 202 height 37
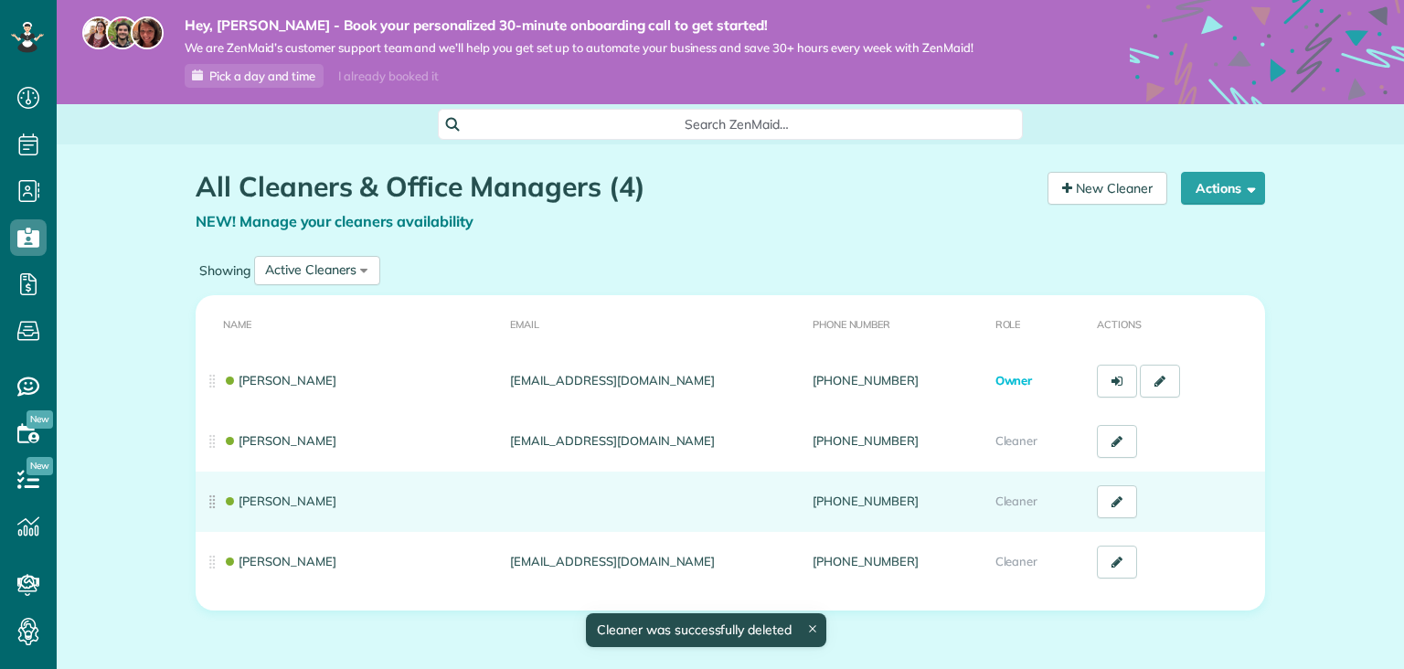
scroll to position [7, 7]
click at [313, 498] on link "Evelyn Lasczenwski" at bounding box center [279, 501] width 113 height 15
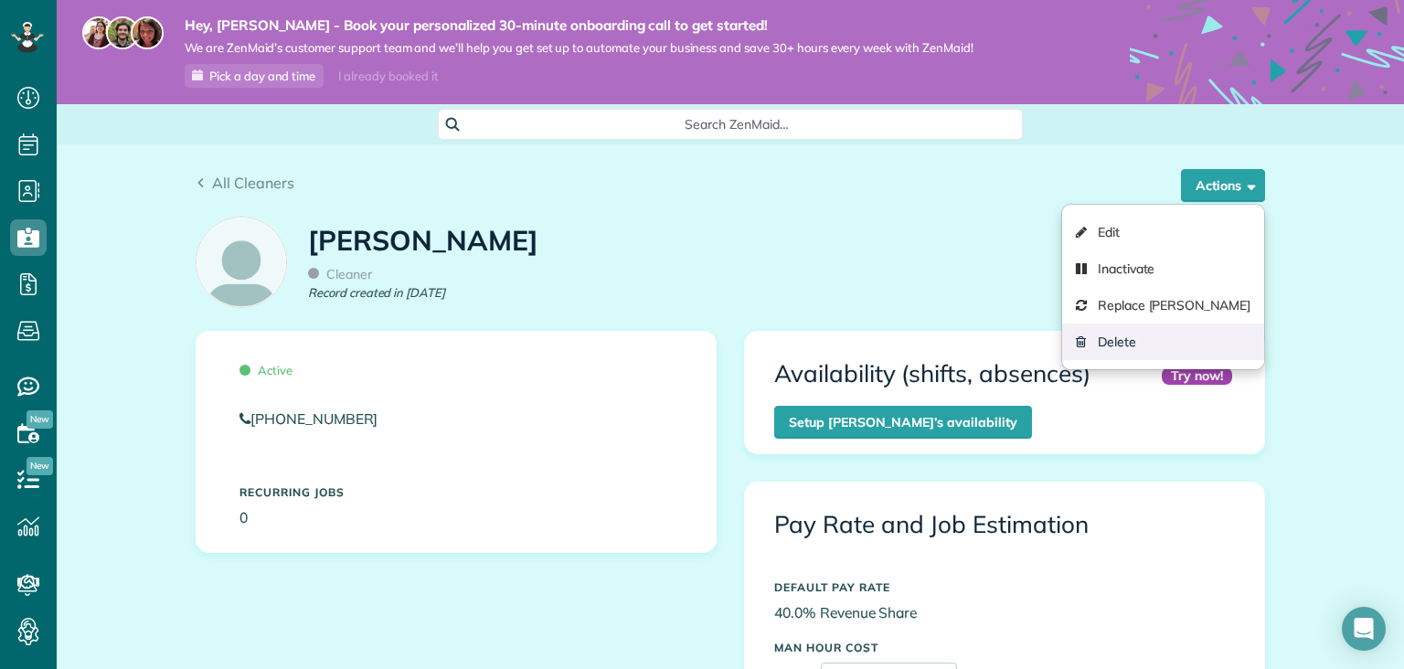
scroll to position [331, 0]
click at [1117, 333] on link "Delete" at bounding box center [1163, 342] width 202 height 37
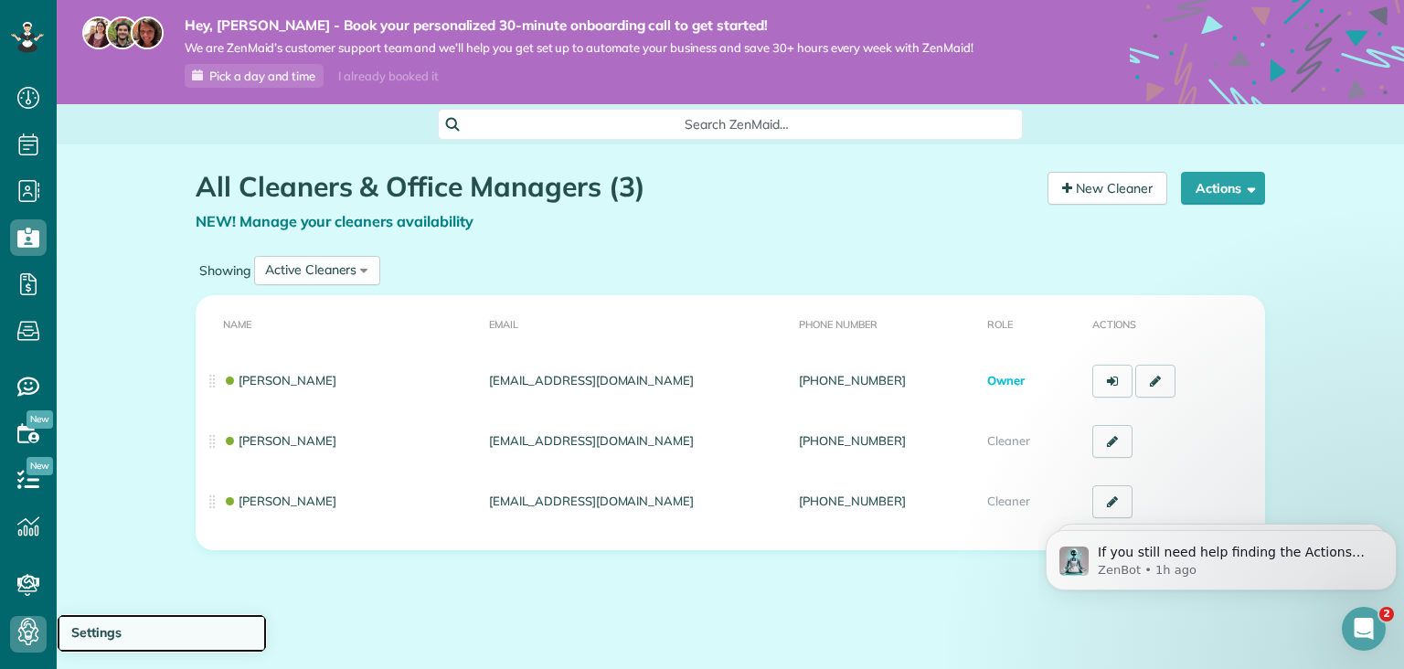
click at [93, 636] on span "Settings" at bounding box center [96, 632] width 50 height 16
